Goal: Task Accomplishment & Management: Use online tool/utility

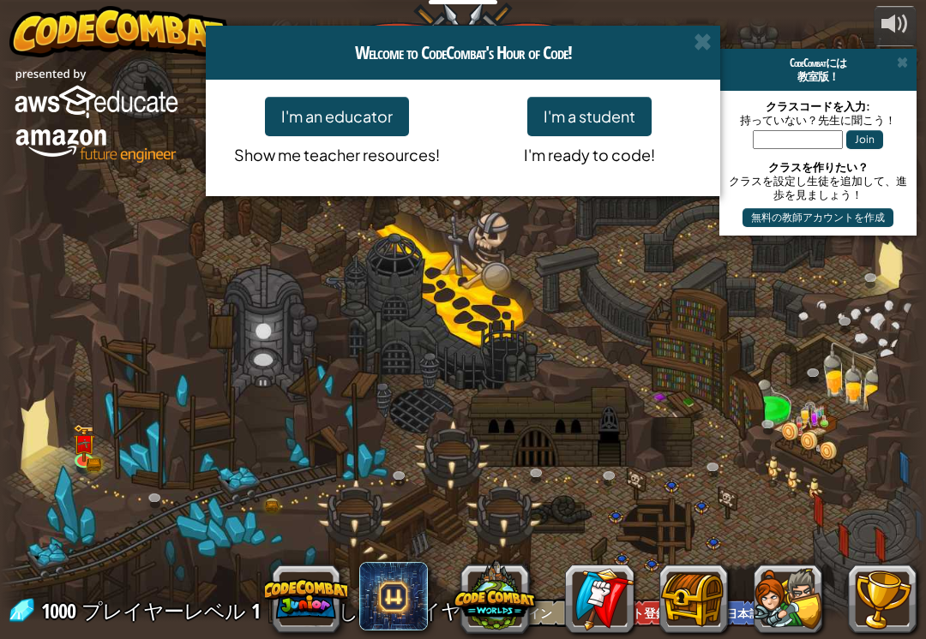
select select "ja"
click at [688, 40] on h4 "Welcome to CodeCombat's Hour of Code!" at bounding box center [463, 52] width 488 height 27
click at [708, 28] on div "Welcome to CodeCombat's Hour of Code!" at bounding box center [463, 53] width 514 height 54
click at [693, 33] on span at bounding box center [702, 42] width 18 height 18
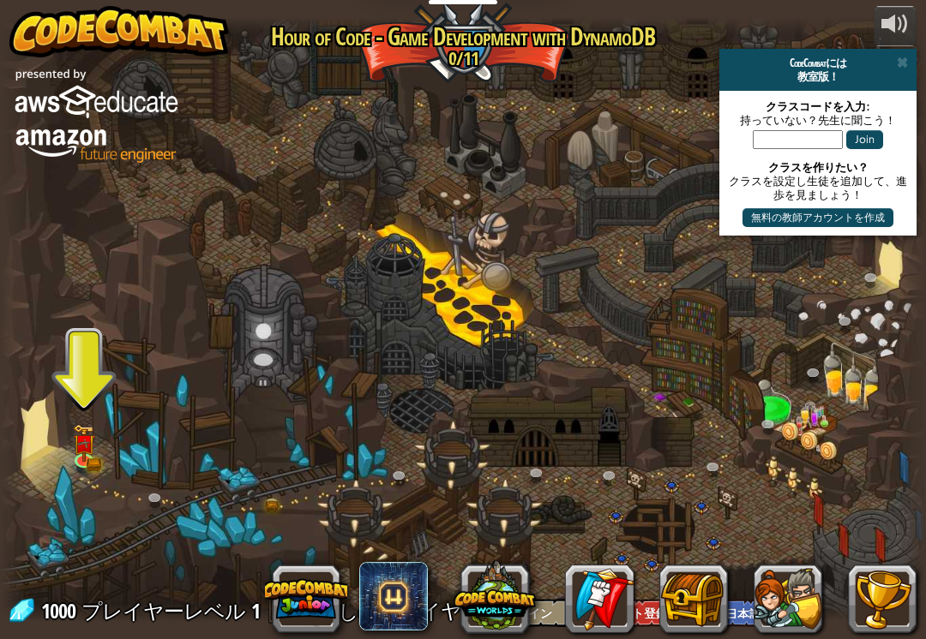
click at [909, 62] on div "CodeCombatには" at bounding box center [817, 63] width 183 height 14
click at [900, 66] on span at bounding box center [901, 63] width 11 height 14
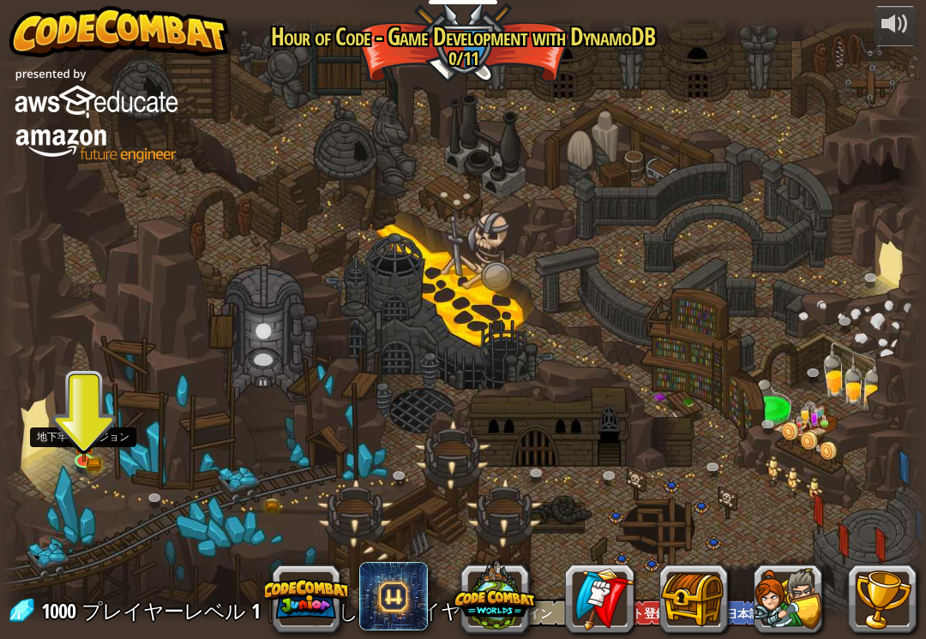
click at [81, 462] on link at bounding box center [86, 463] width 34 height 26
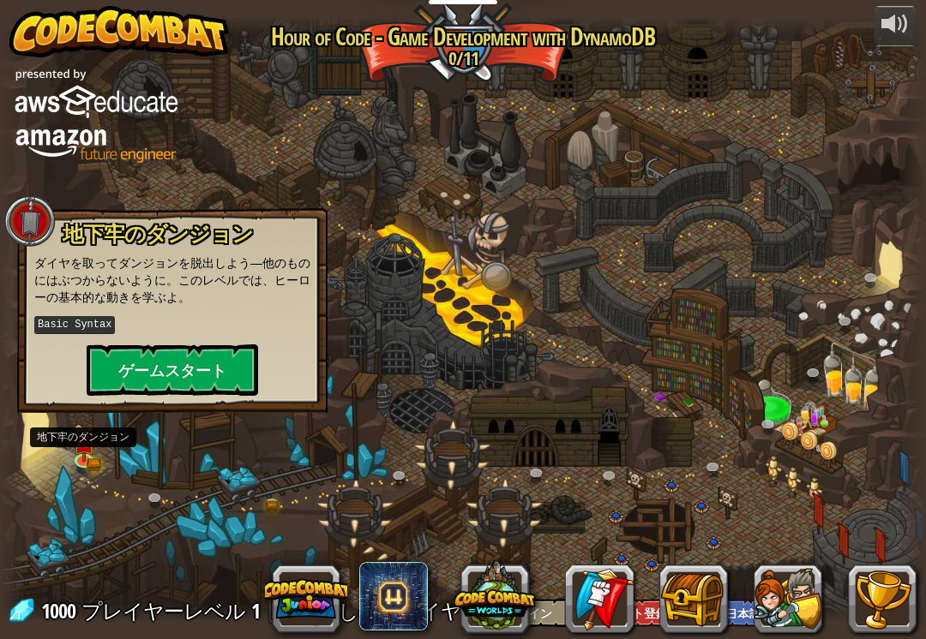
click at [121, 376] on button "ゲームスタート" at bounding box center [172, 370] width 171 height 51
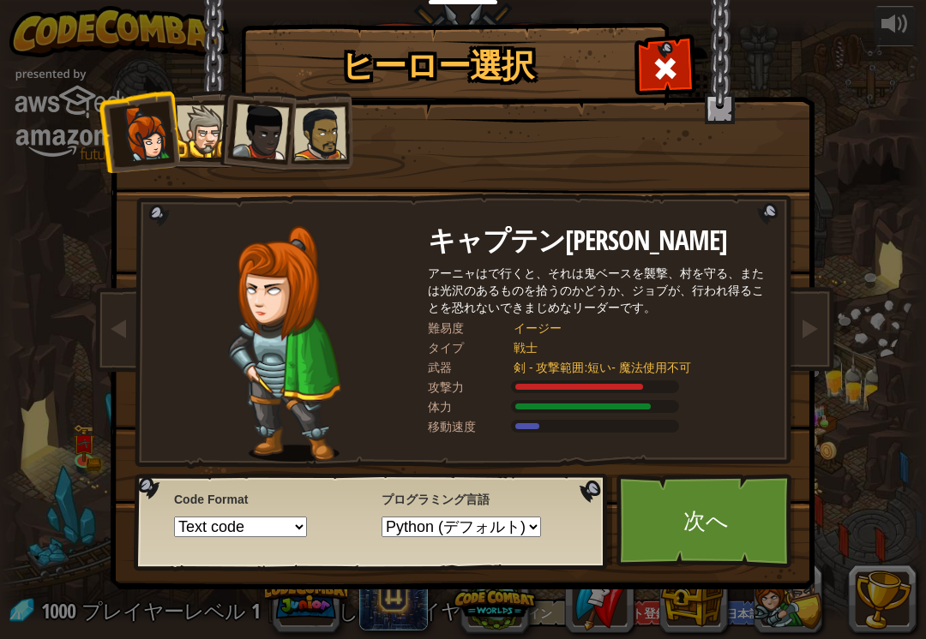
click at [710, 510] on link "次へ" at bounding box center [705, 521] width 179 height 94
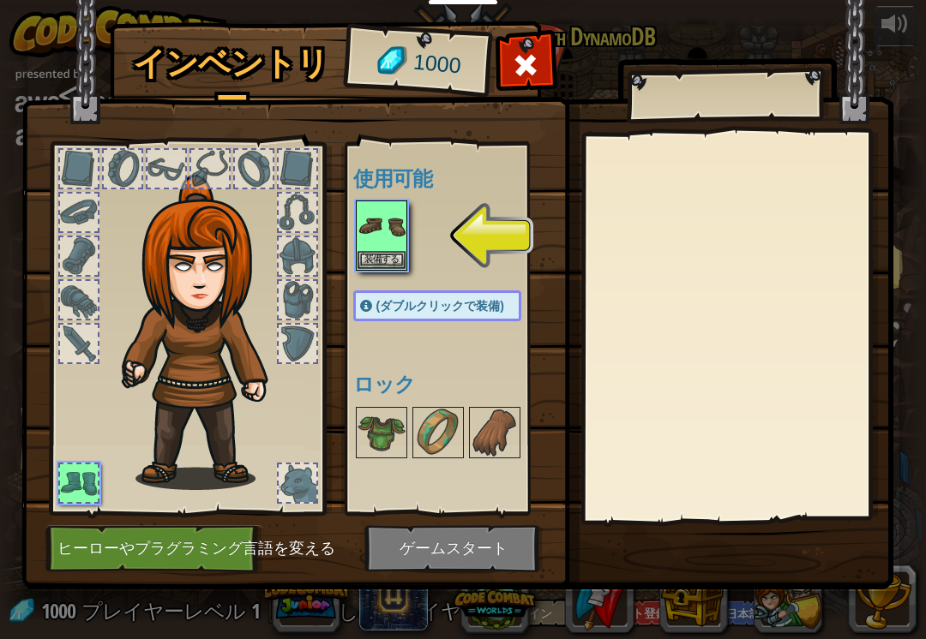
click at [398, 240] on img at bounding box center [381, 226] width 48 height 48
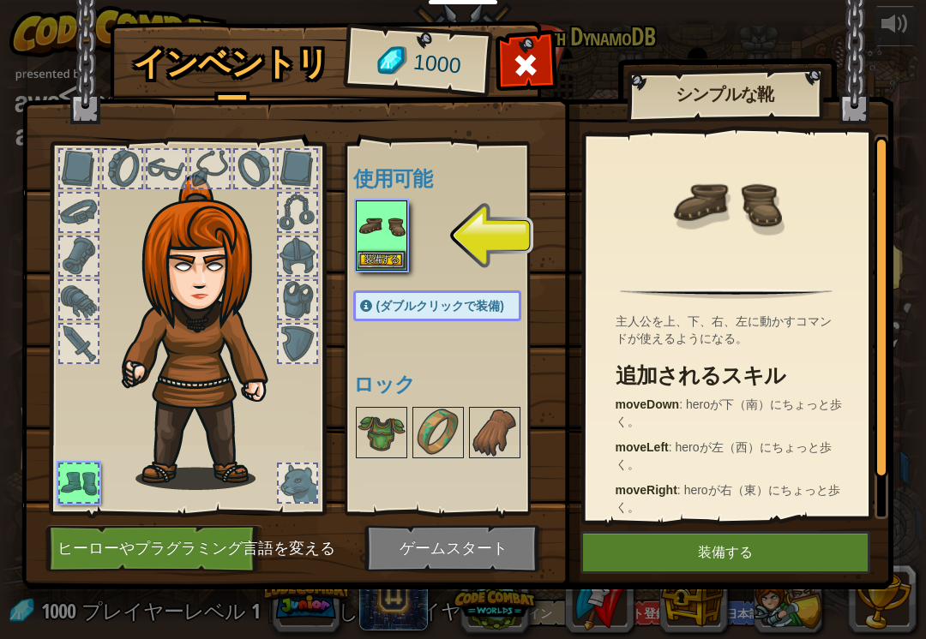
click at [394, 237] on img at bounding box center [381, 226] width 48 height 48
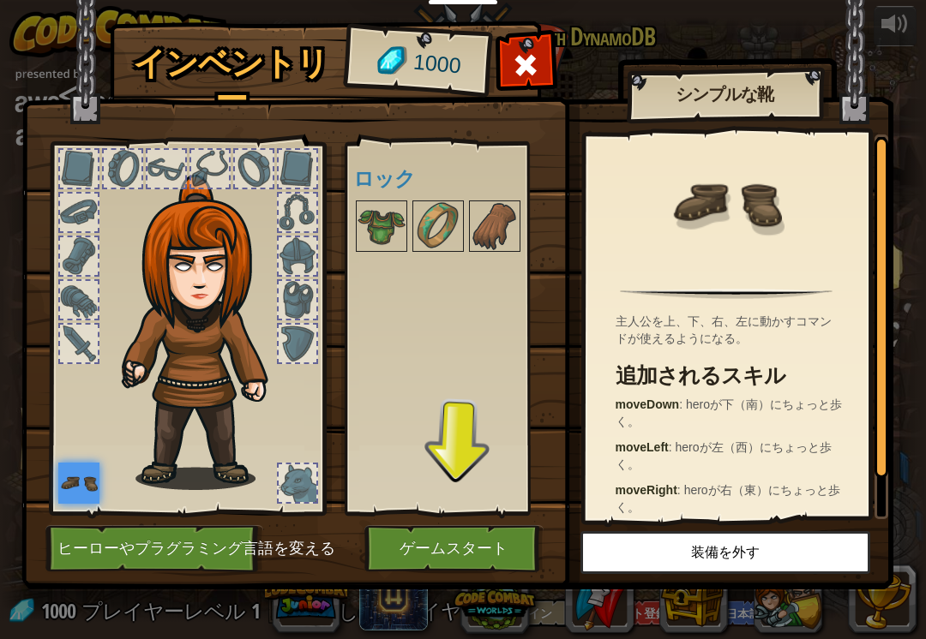
click at [381, 238] on img at bounding box center [381, 226] width 48 height 48
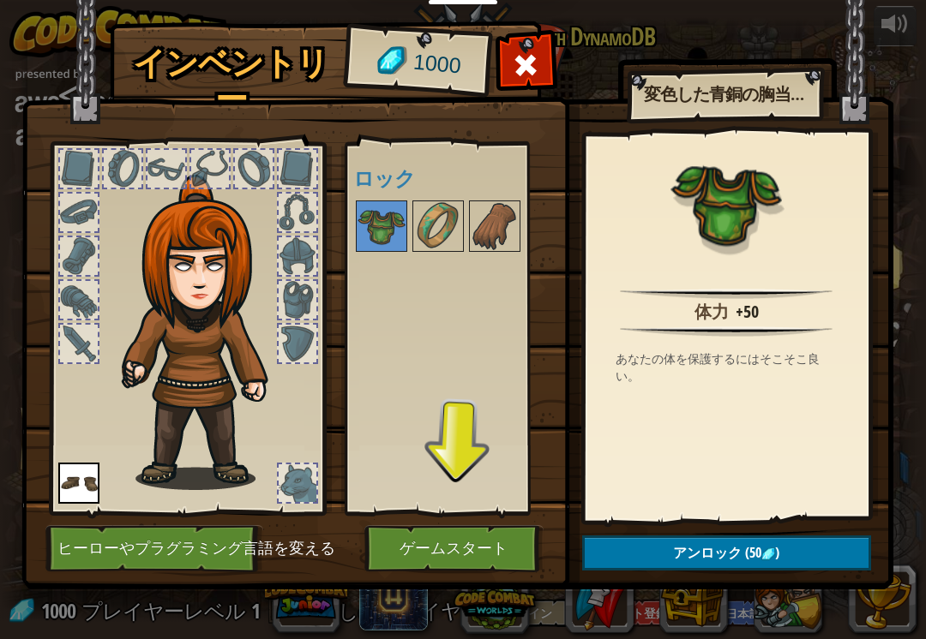
click at [790, 552] on button "アンロック (50 )" at bounding box center [726, 553] width 289 height 35
click at [803, 543] on button "ロックを解除？" at bounding box center [726, 553] width 289 height 35
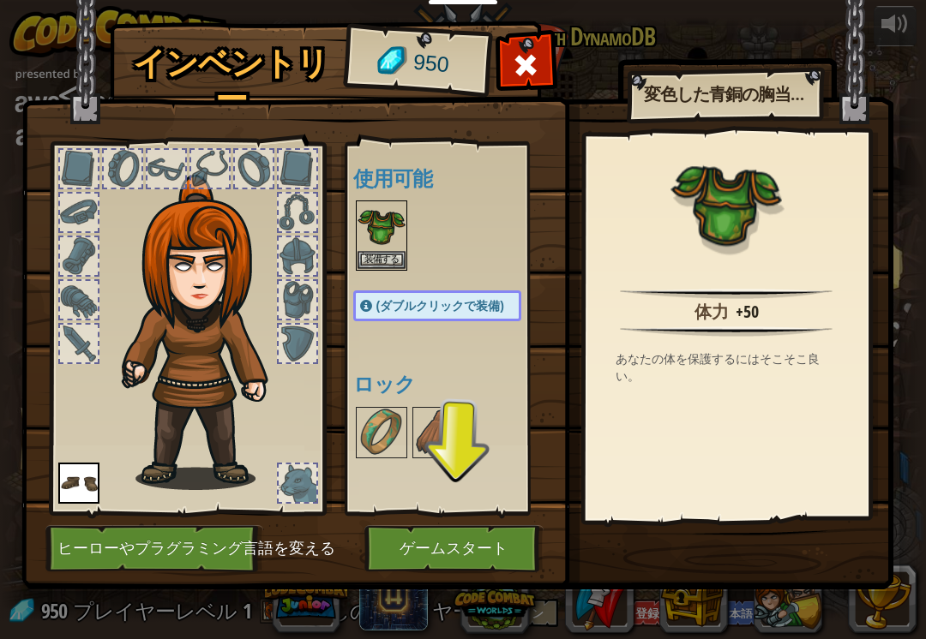
click at [804, 543] on img at bounding box center [457, 278] width 872 height 622
click at [370, 260] on button "装備する" at bounding box center [381, 260] width 48 height 18
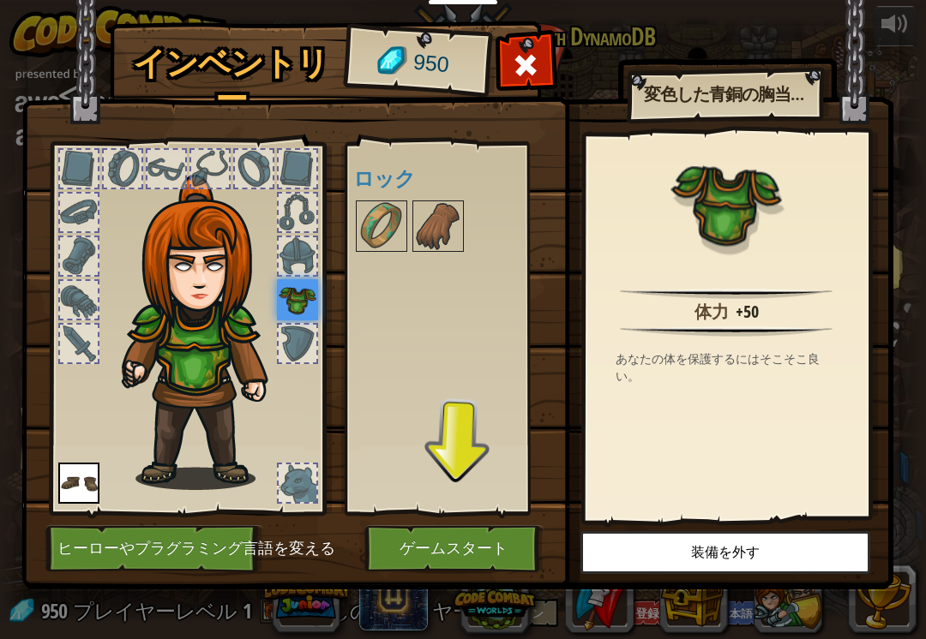
click at [808, 536] on button "装備を外す" at bounding box center [725, 552] width 290 height 43
click at [0, 0] on button "装備する" at bounding box center [0, 0] width 0 height 0
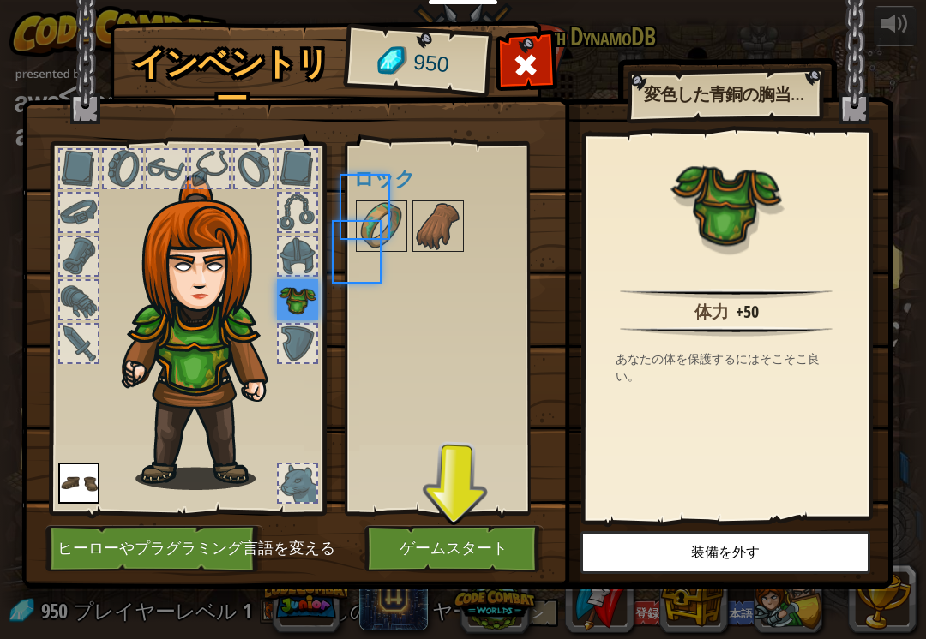
click at [804, 545] on button "装備を外す" at bounding box center [725, 552] width 290 height 43
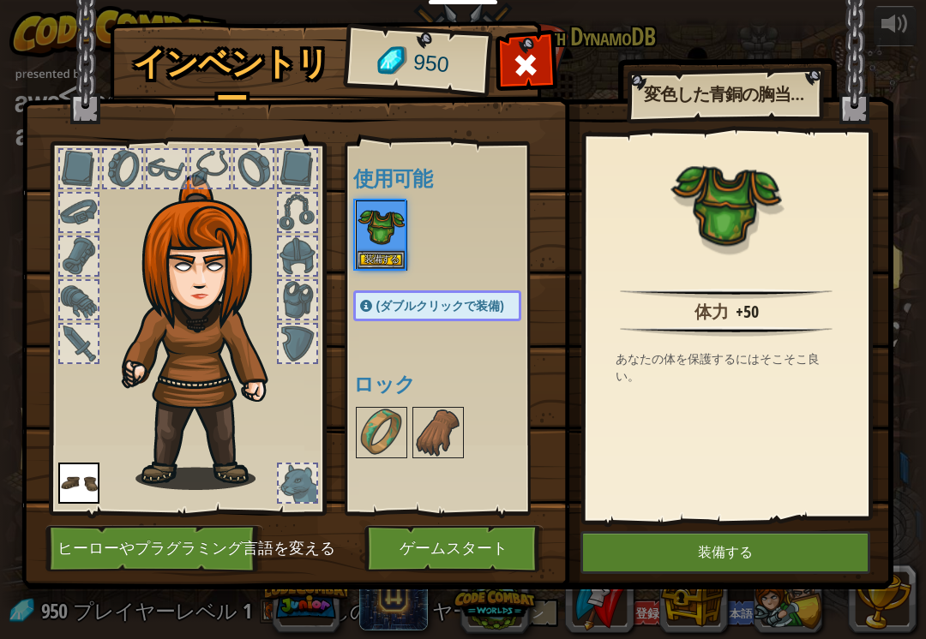
click at [369, 261] on button "装備する" at bounding box center [381, 260] width 48 height 18
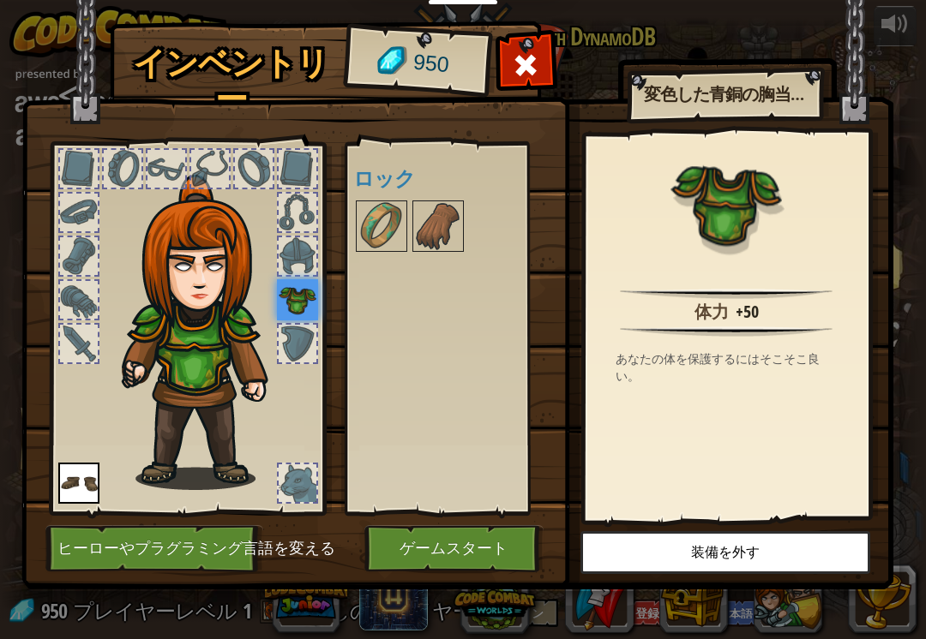
click at [801, 541] on button "装備を外す" at bounding box center [725, 552] width 290 height 43
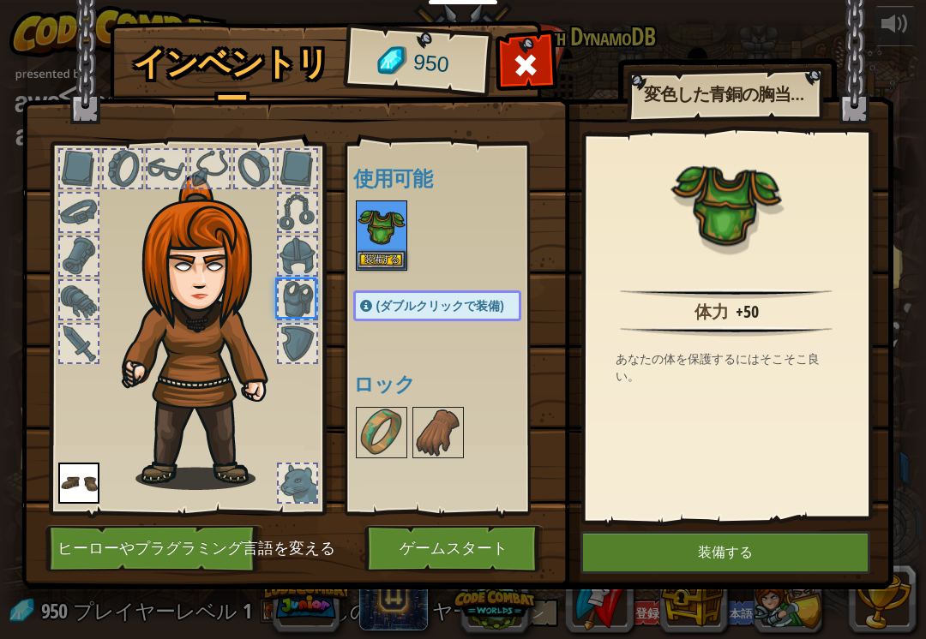
click at [799, 558] on button "装備する" at bounding box center [725, 552] width 290 height 43
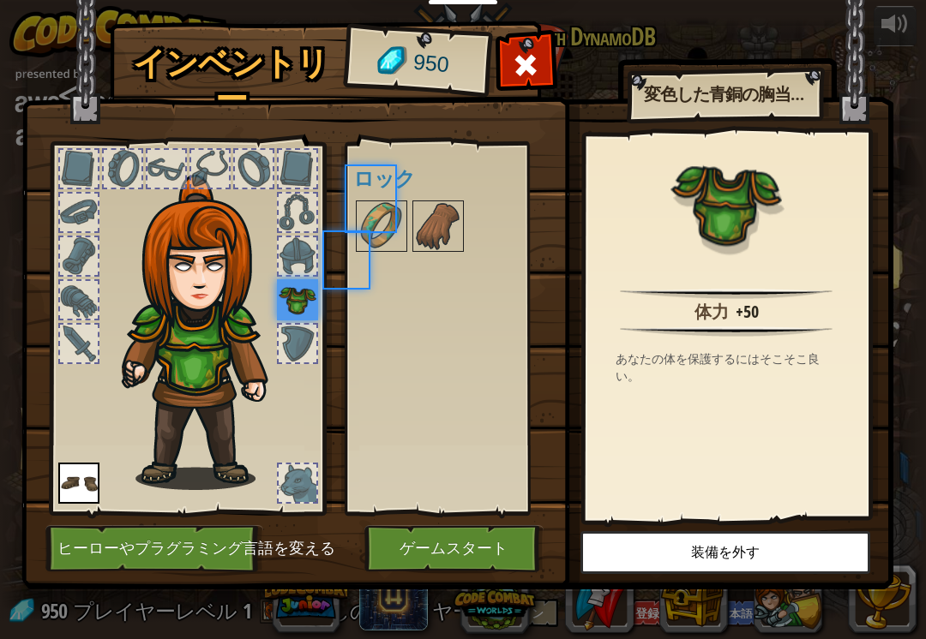
click at [798, 560] on button "装備を外す" at bounding box center [725, 552] width 290 height 43
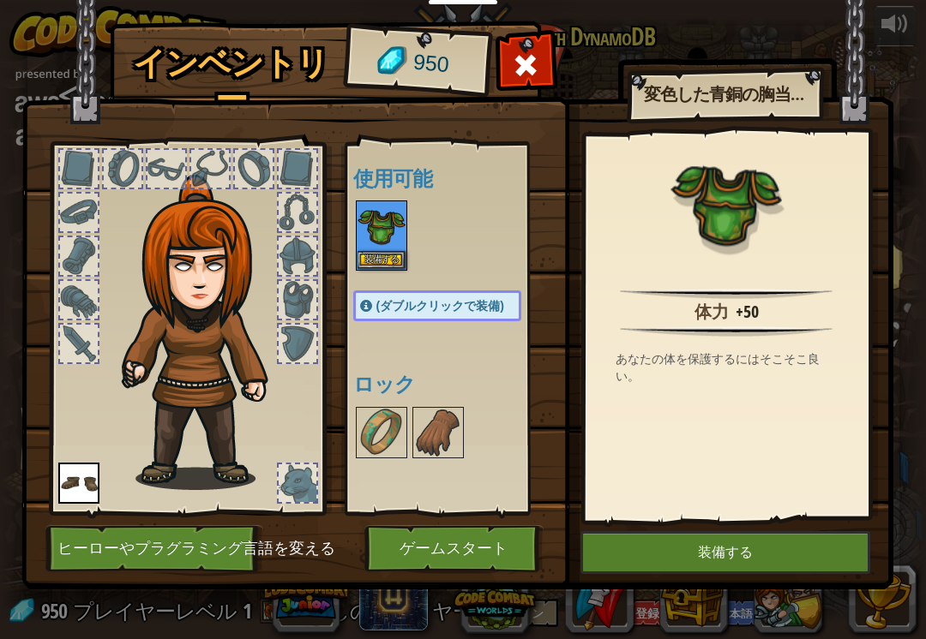
click at [804, 556] on button "装備する" at bounding box center [725, 552] width 290 height 43
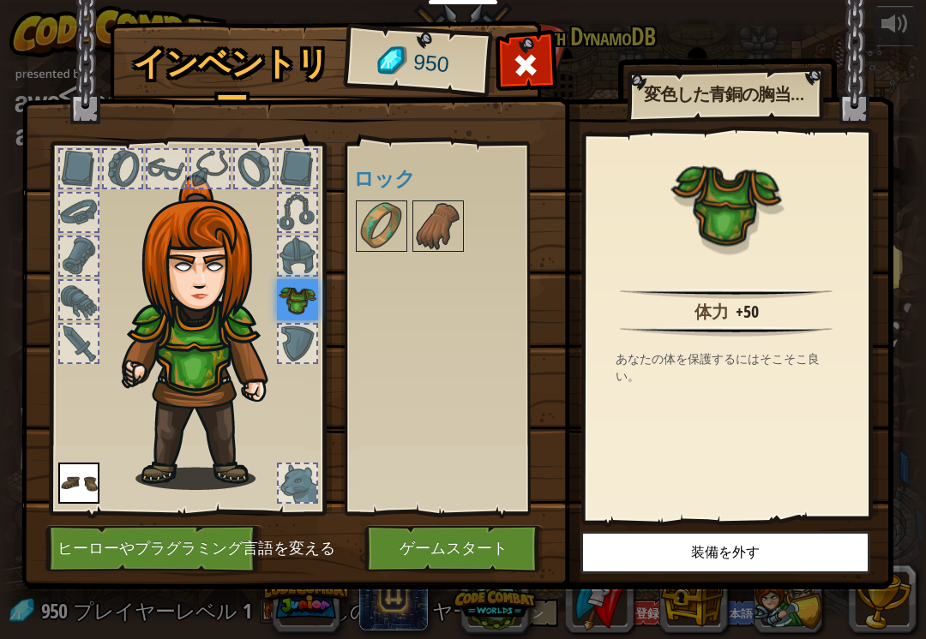
click at [371, 233] on img at bounding box center [381, 226] width 48 height 48
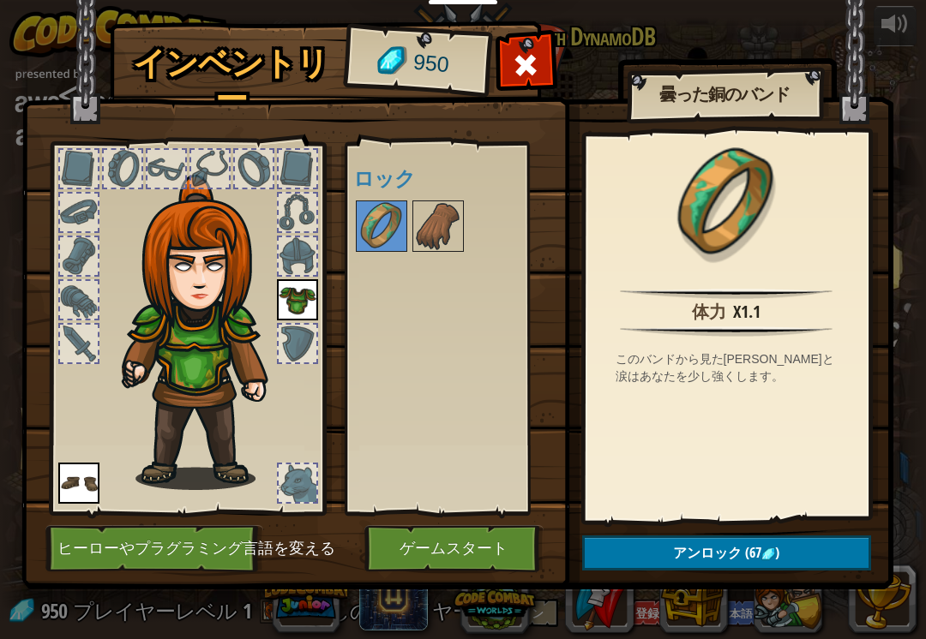
click at [802, 558] on button "アンロック (67 )" at bounding box center [726, 553] width 289 height 35
click at [800, 558] on button "アンロック (67 )" at bounding box center [726, 553] width 289 height 35
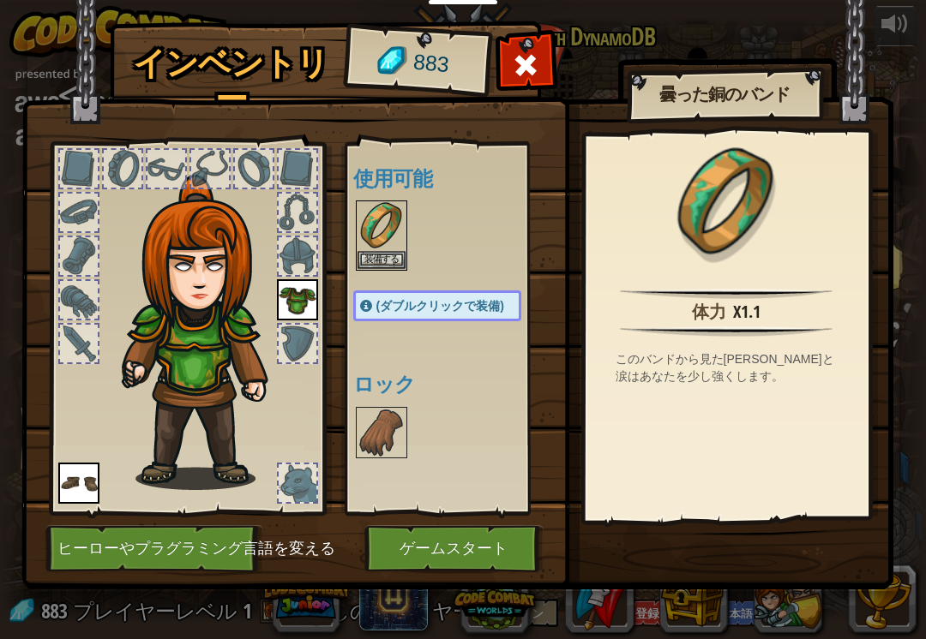
click at [371, 256] on button "装備する" at bounding box center [381, 260] width 48 height 18
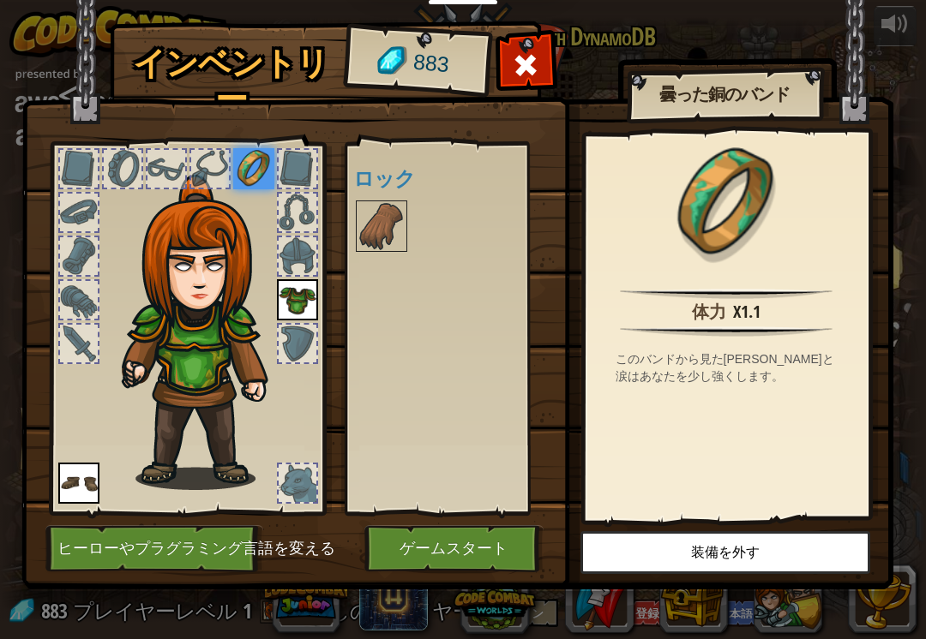
click at [368, 219] on img at bounding box center [381, 226] width 48 height 48
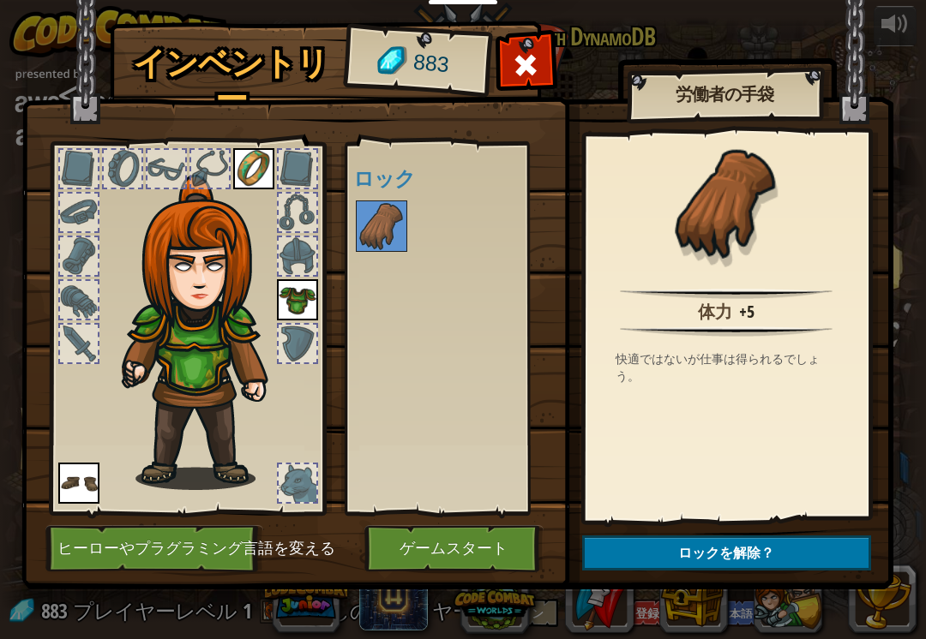
click at [811, 548] on button "ロックを解除？" at bounding box center [726, 553] width 289 height 35
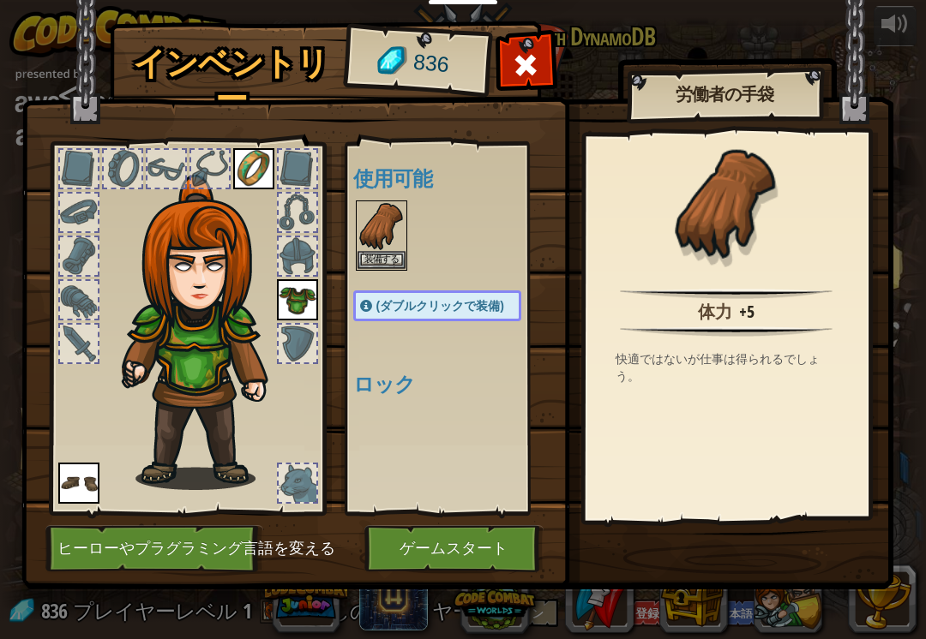
click at [813, 544] on img at bounding box center [457, 278] width 872 height 622
click at [375, 267] on button "装備する" at bounding box center [381, 260] width 48 height 18
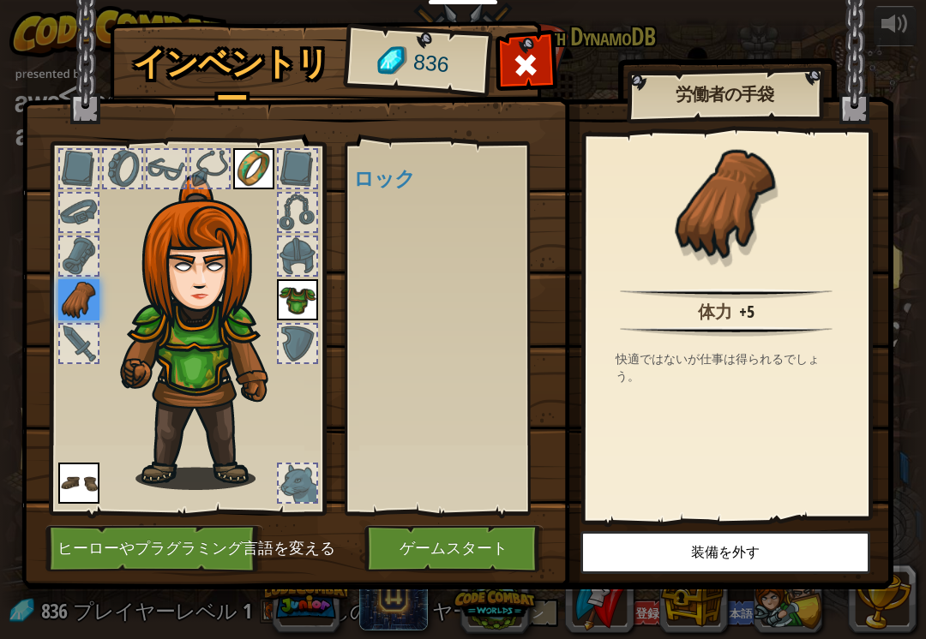
click at [479, 534] on button "ゲームスタート" at bounding box center [453, 548] width 179 height 47
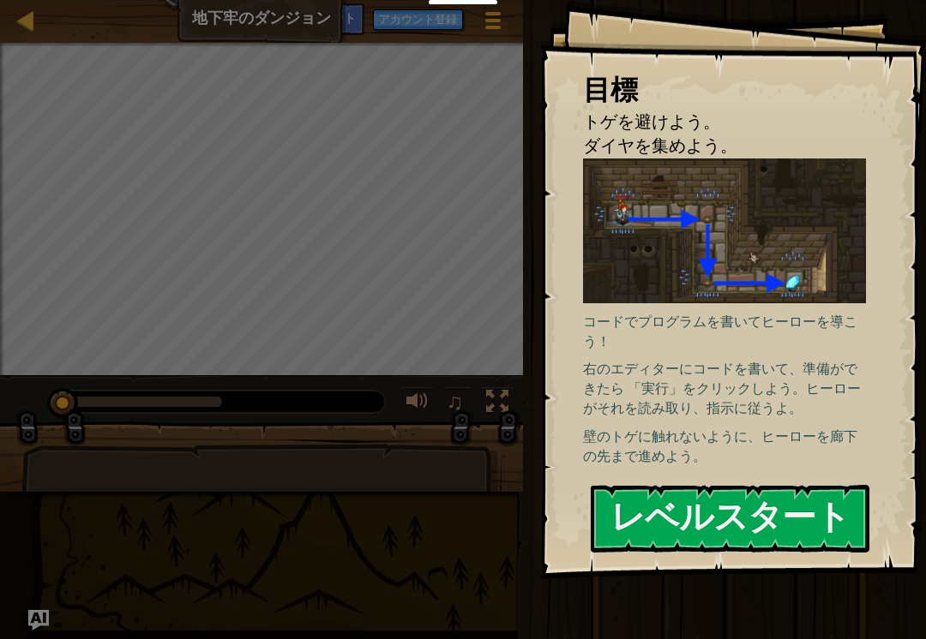
select select "ja"
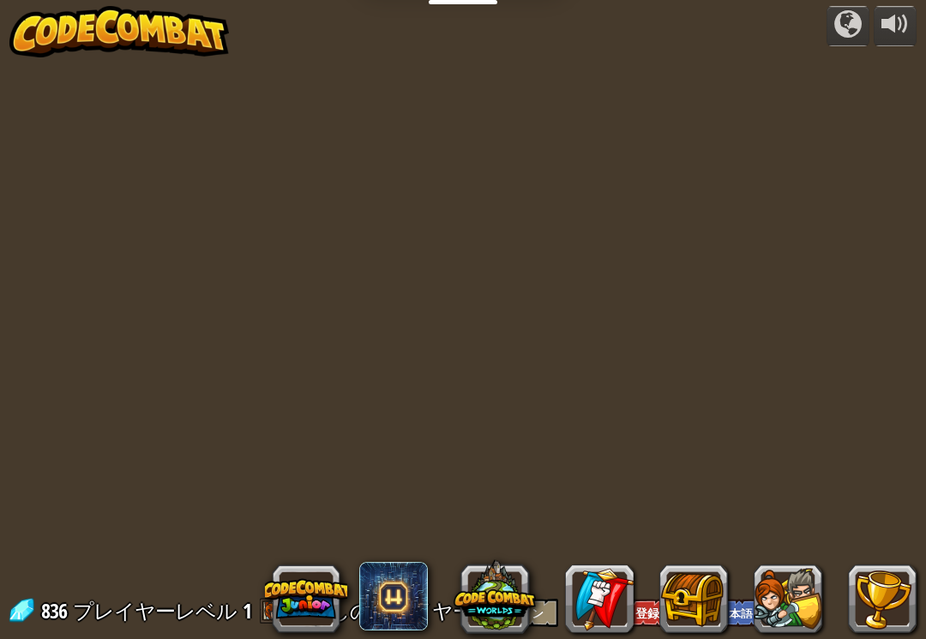
select select "ja"
